Goal: Navigation & Orientation: Find specific page/section

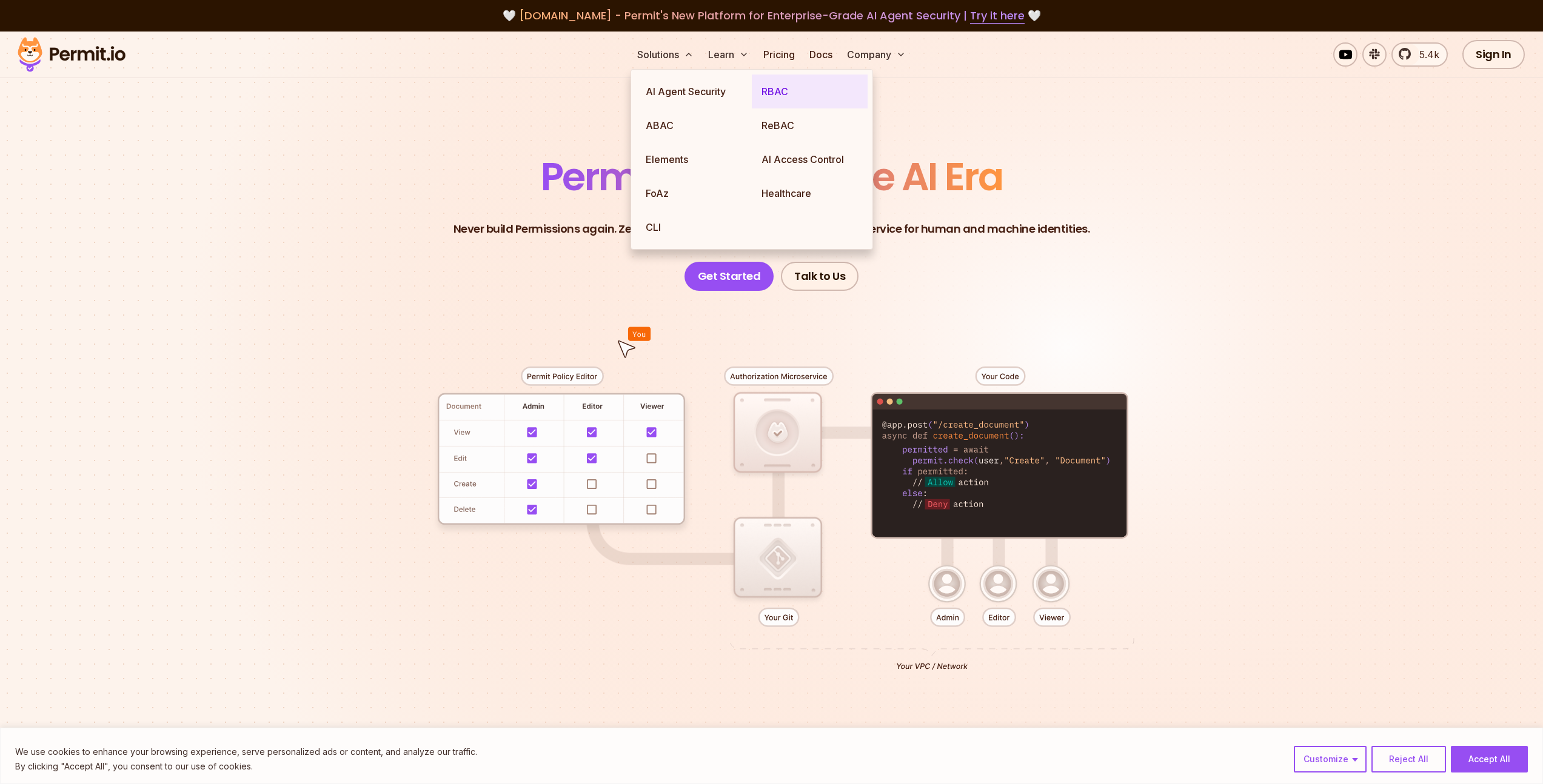
click at [783, 93] on link "RBAC" at bounding box center [809, 91] width 116 height 34
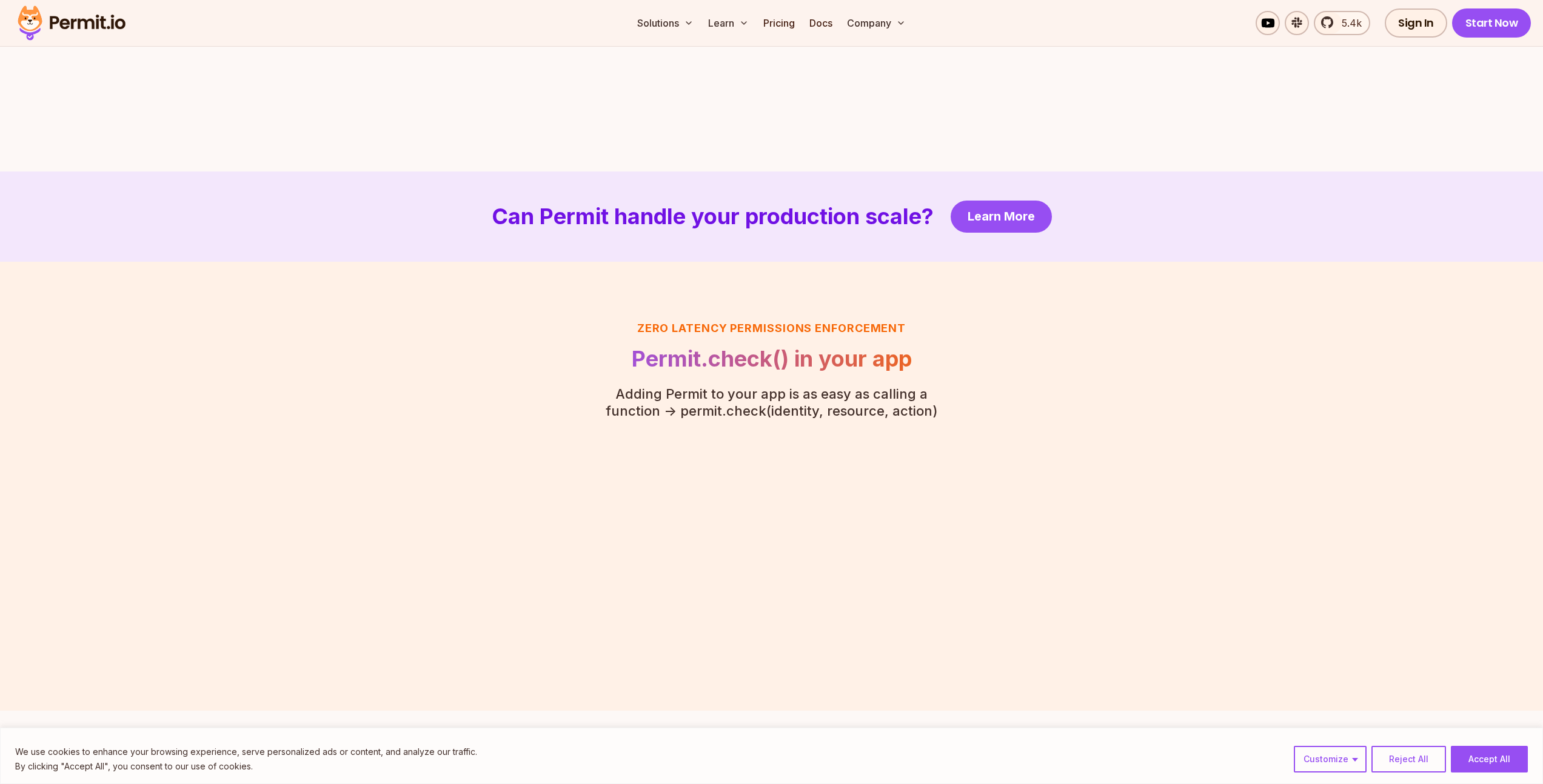
scroll to position [2608, 0]
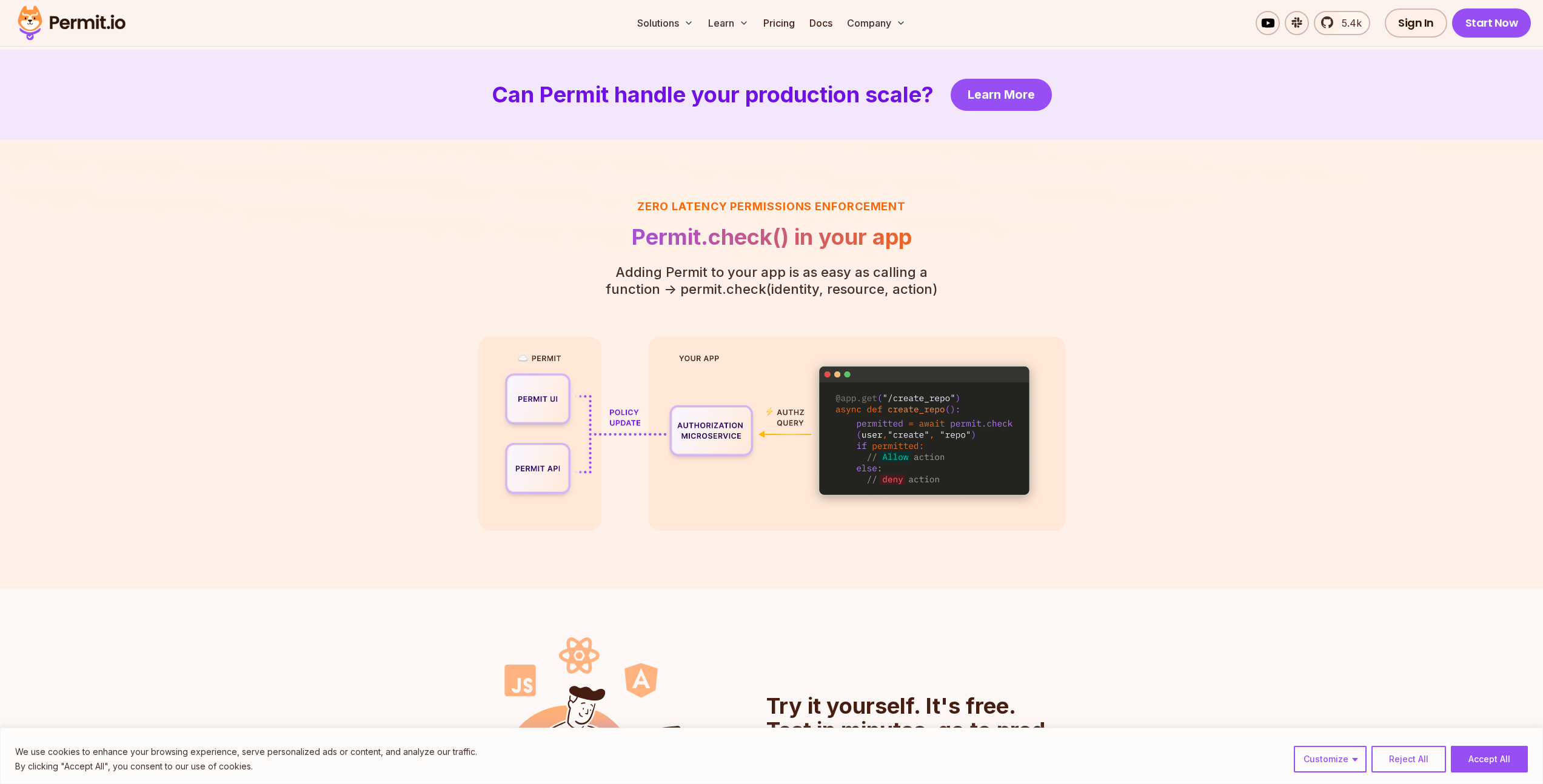
scroll to position [2703, 0]
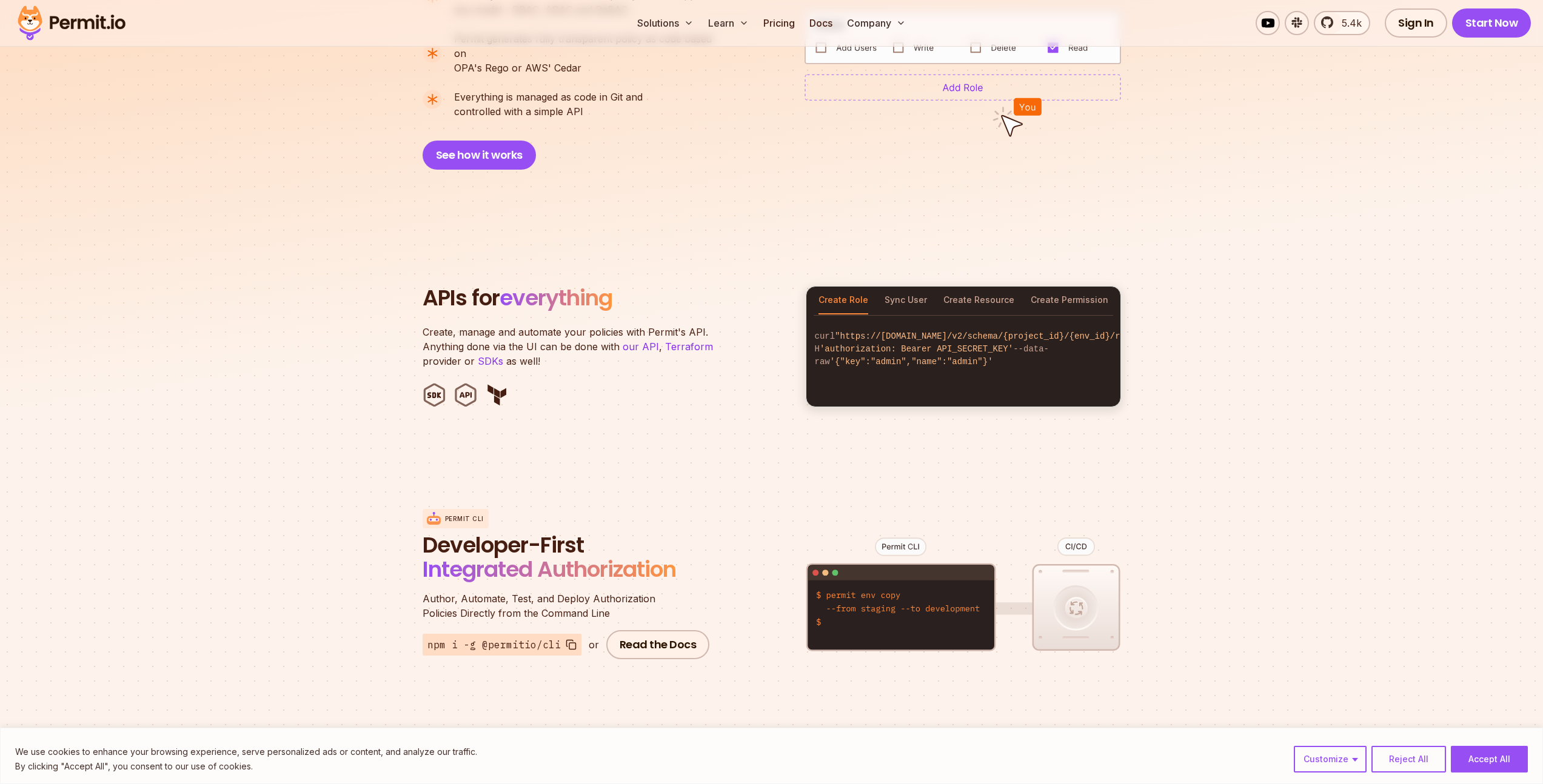
scroll to position [1039, 0]
